Goal: Find specific page/section: Find specific page/section

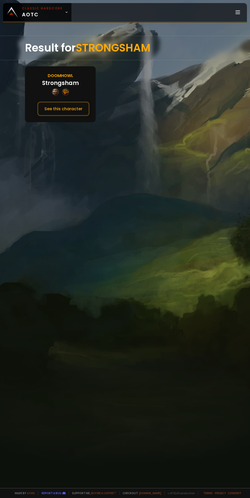
click at [73, 102] on button "See this character" at bounding box center [63, 108] width 52 height 15
click at [59, 123] on div "Result for frostte Doomhowl Frostte See this character" at bounding box center [125, 262] width 250 height 452
click at [67, 113] on button "See this character" at bounding box center [63, 108] width 52 height 15
